Goal: Information Seeking & Learning: Learn about a topic

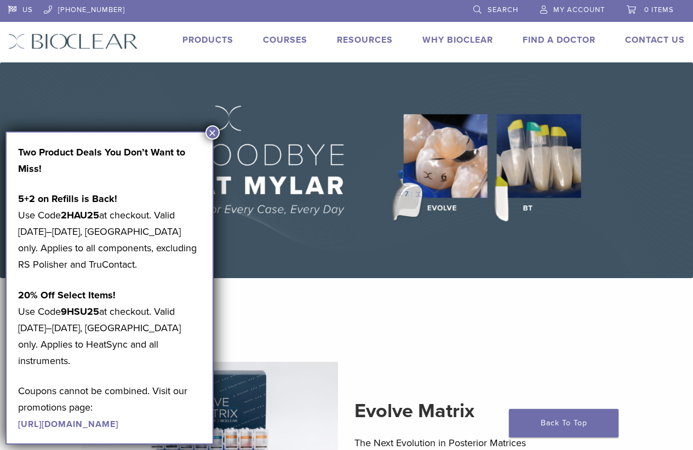
click at [220, 136] on img at bounding box center [346, 170] width 693 height 216
click at [208, 132] on button "×" at bounding box center [212, 132] width 14 height 14
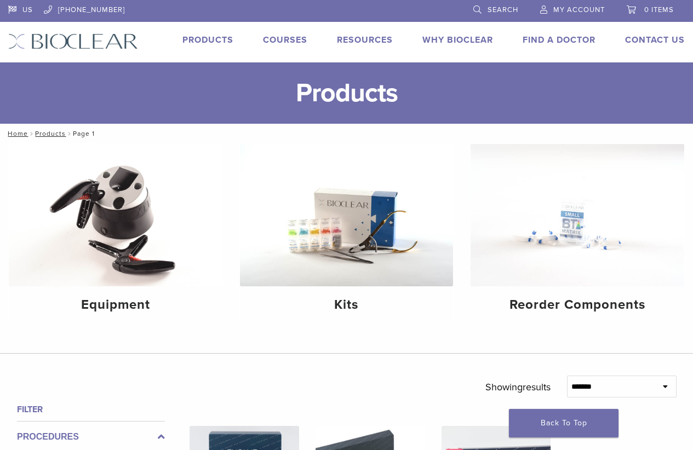
click at [457, 42] on link "Why Bioclear" at bounding box center [457, 40] width 71 height 11
